Goal: Navigation & Orientation: Understand site structure

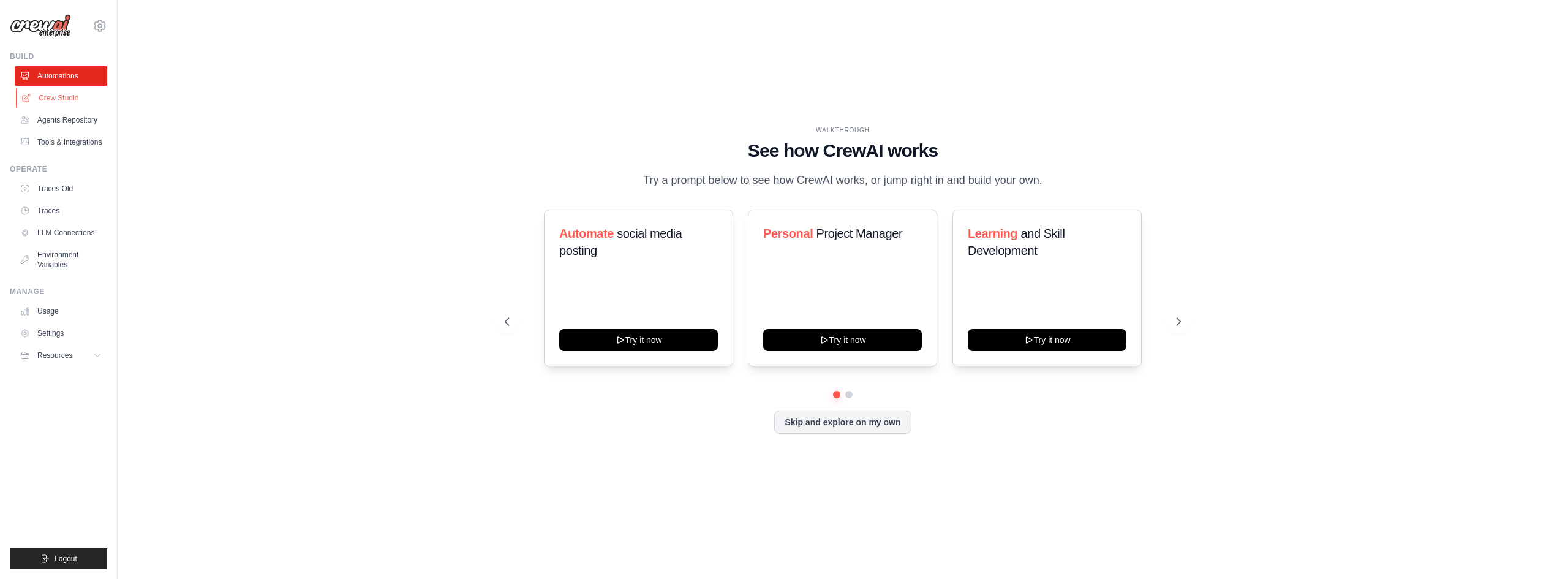
click at [68, 102] on link "Crew Studio" at bounding box center [62, 98] width 93 height 20
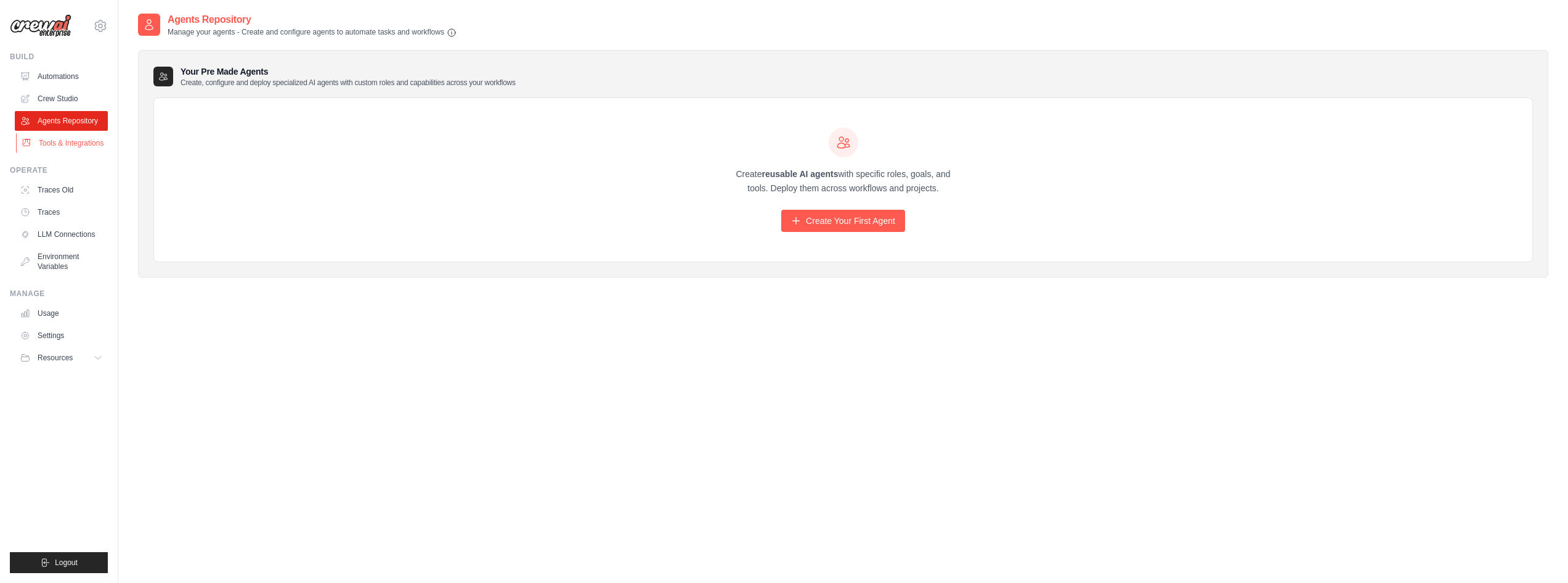
click at [71, 148] on link "Tools & Integrations" at bounding box center [62, 143] width 93 height 20
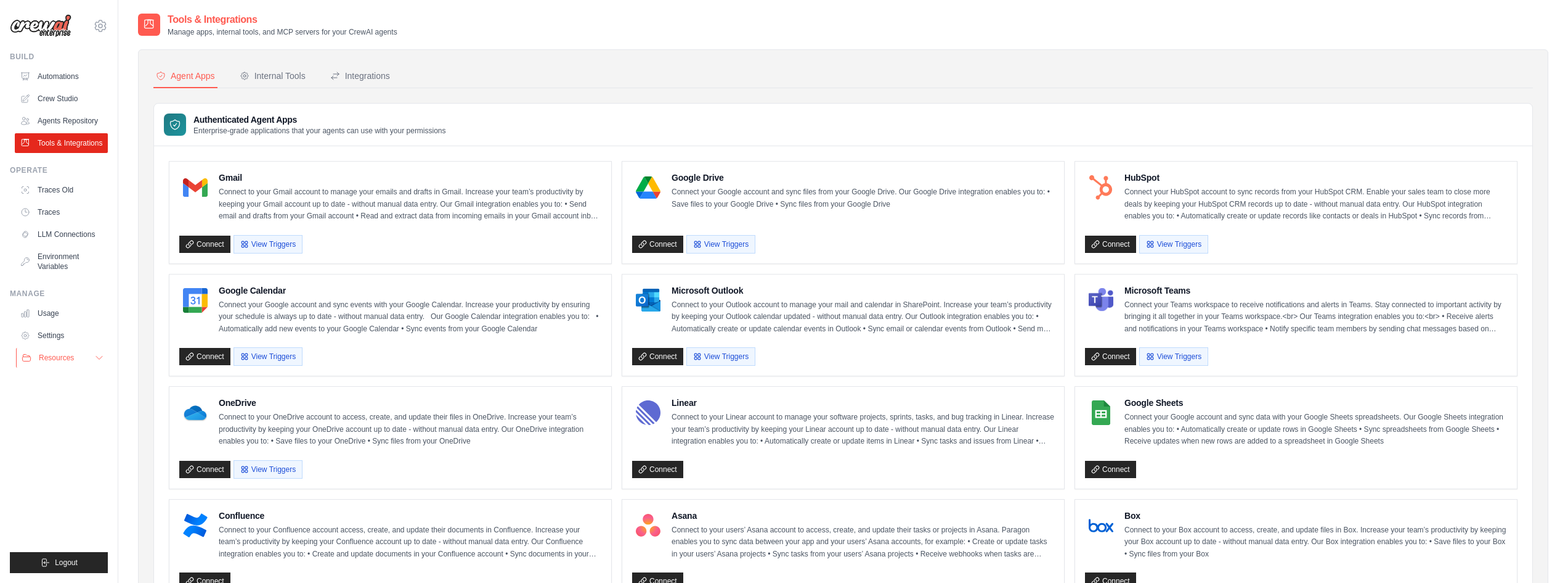
click at [75, 360] on button "Resources" at bounding box center [62, 358] width 93 height 20
click at [60, 73] on link "Automations" at bounding box center [62, 77] width 93 height 20
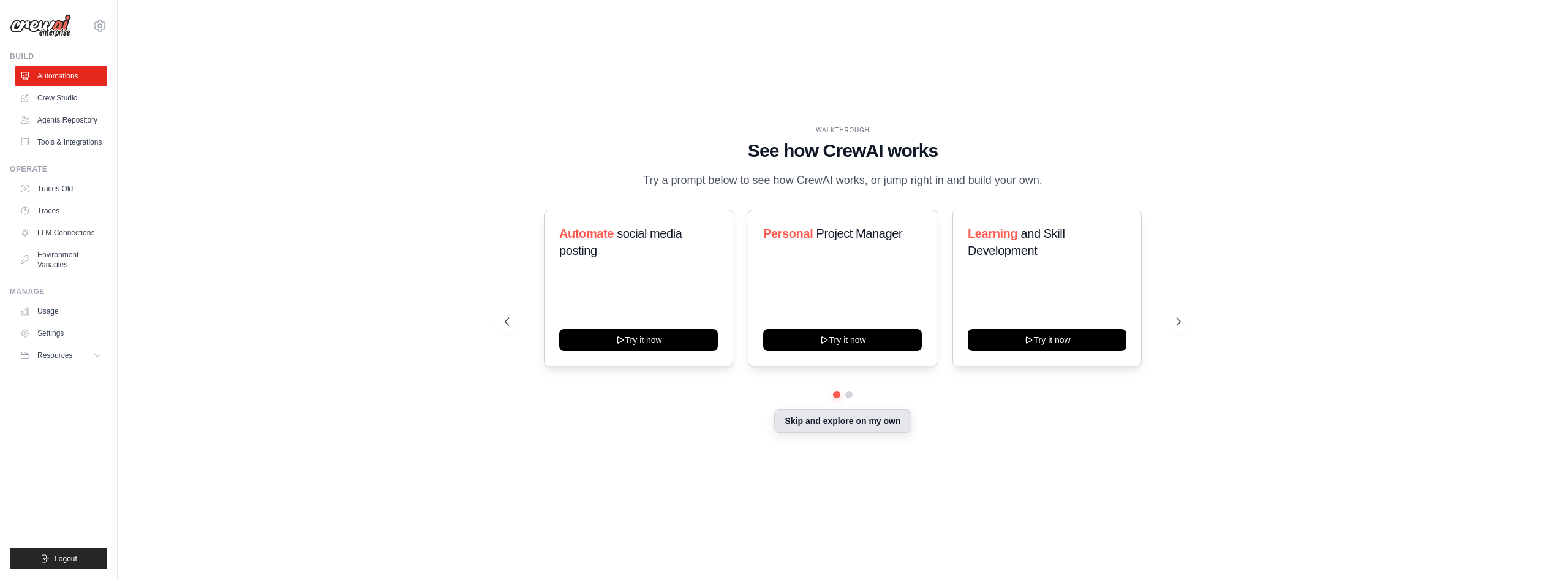
click at [854, 424] on button "Skip and explore on my own" at bounding box center [843, 420] width 137 height 23
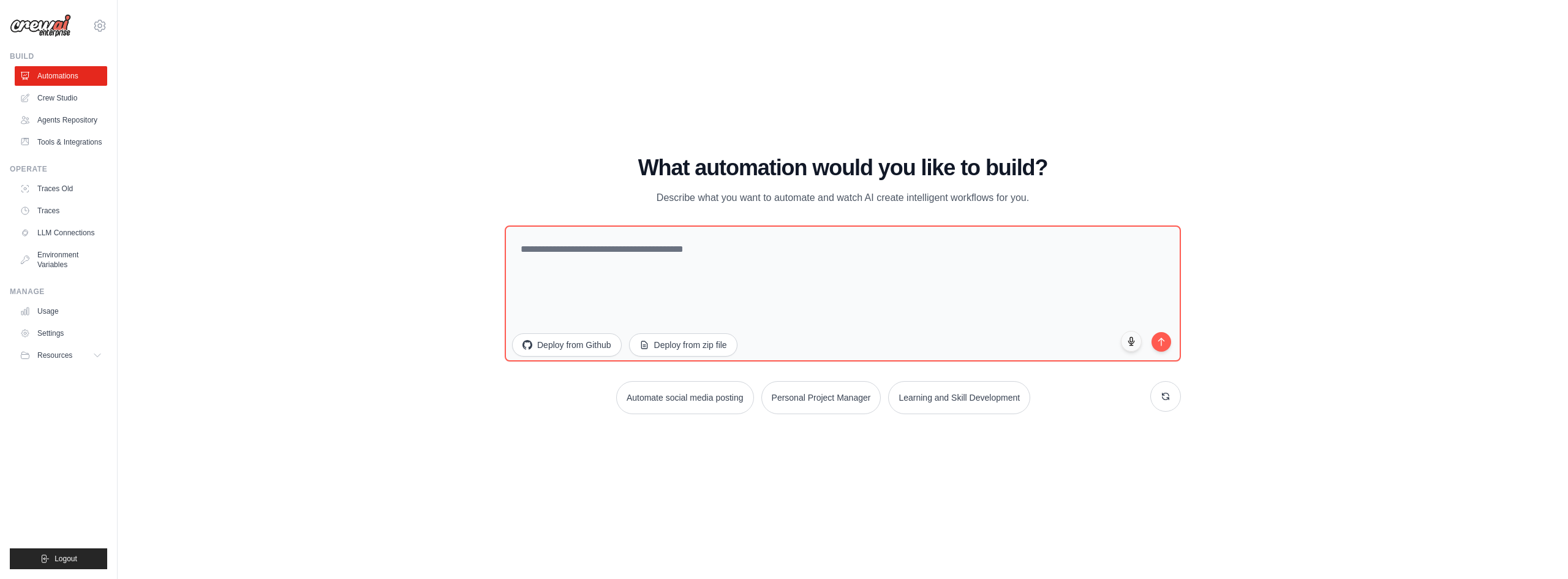
click at [1319, 436] on div "WALKTHROUGH See how CrewAI works Try a prompt below to see how CrewAI works, or…" at bounding box center [843, 289] width 1412 height 554
